Goal: Task Accomplishment & Management: Use online tool/utility

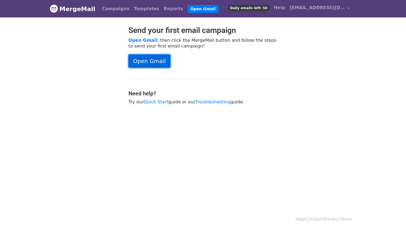
click at [156, 61] on link "Open Gmail" at bounding box center [150, 60] width 42 height 13
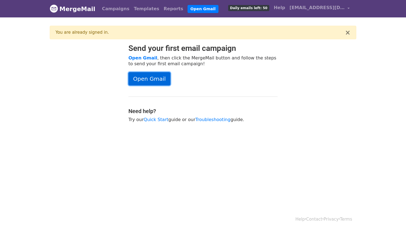
click at [155, 82] on link "Open Gmail" at bounding box center [150, 78] width 42 height 13
